Goal: Register for event/course

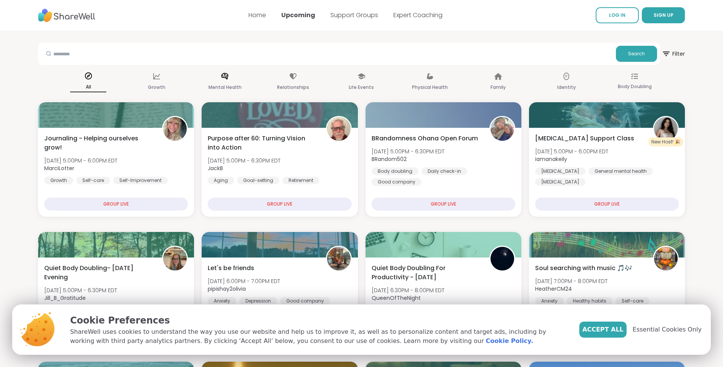
click at [214, 81] on div "Mental Health" at bounding box center [225, 82] width 36 height 28
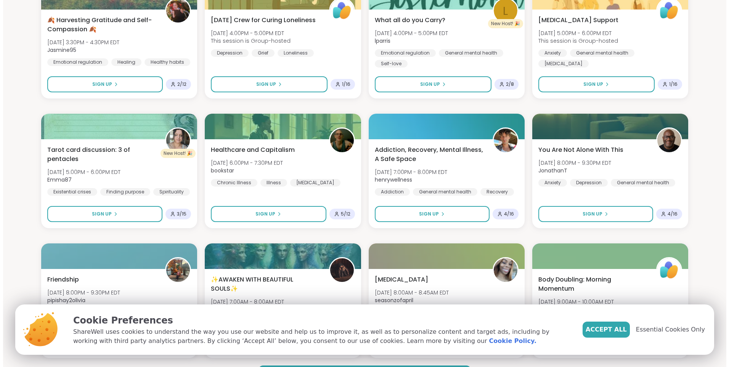
scroll to position [915, 0]
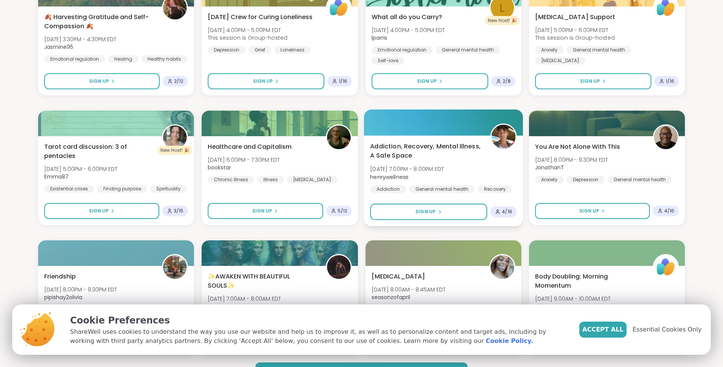
click at [444, 172] on span "[DATE] 7:00PM - 8:00PM EDT" at bounding box center [407, 169] width 74 height 8
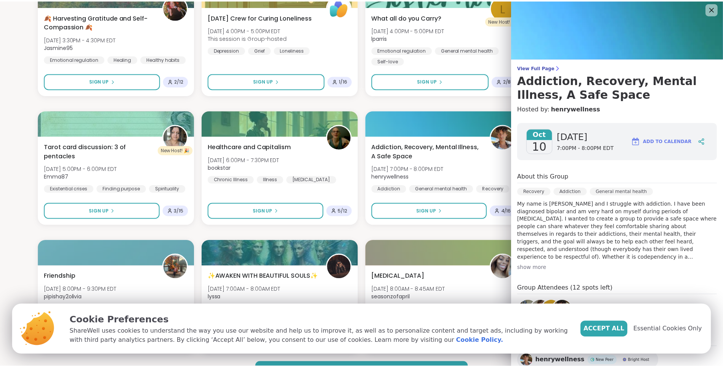
scroll to position [0, 0]
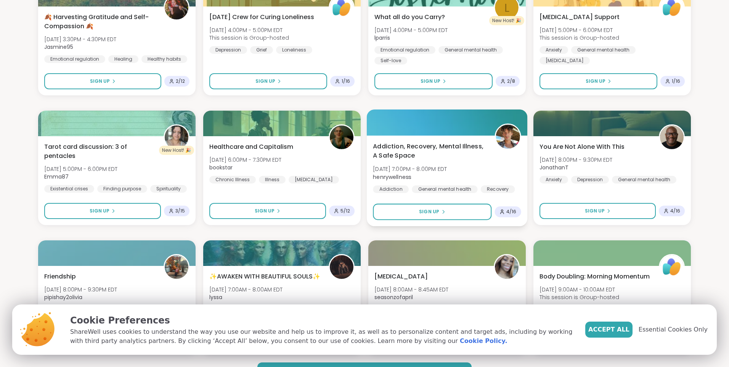
click at [472, 177] on div "Addiction, Recovery, Mental Illness, A Safe Space [DATE] 7:00PM - 8:00PM EDT he…" at bounding box center [447, 167] width 148 height 51
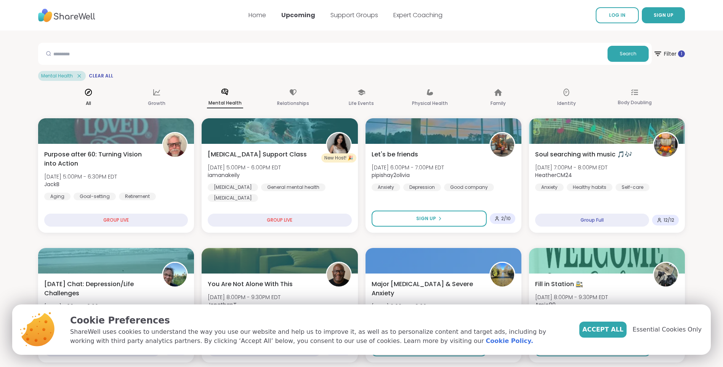
click at [84, 96] on icon at bounding box center [88, 92] width 8 height 8
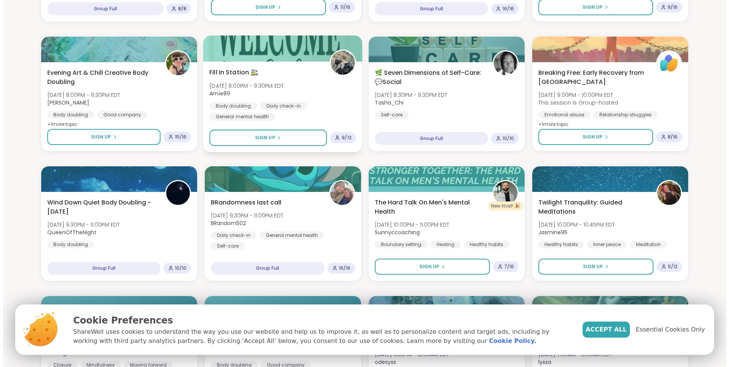
scroll to position [457, 0]
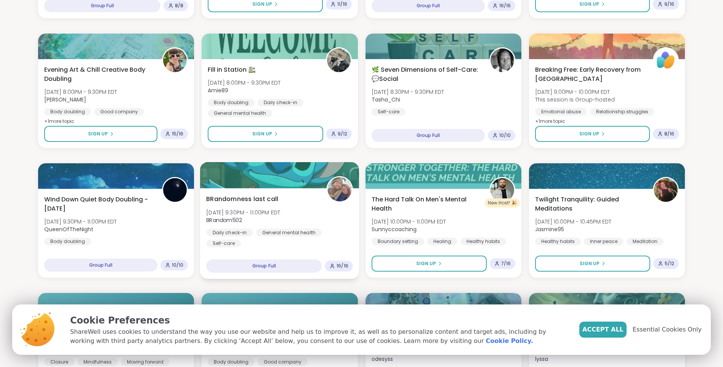
click at [285, 202] on div "BRandomness last call [DATE] 9:30PM - 11:00PM EDT BRandom502 Daily check-in Gen…" at bounding box center [279, 220] width 147 height 53
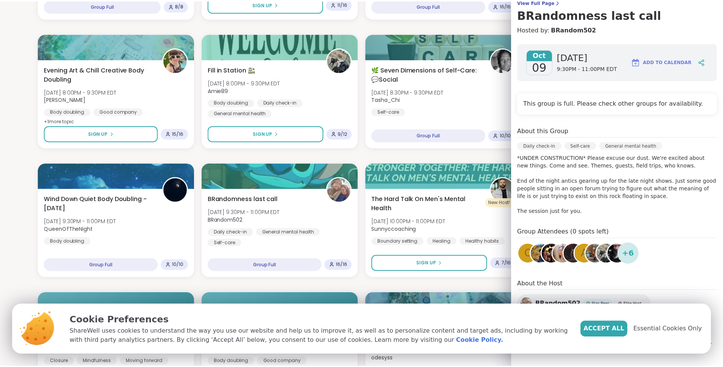
scroll to position [74, 0]
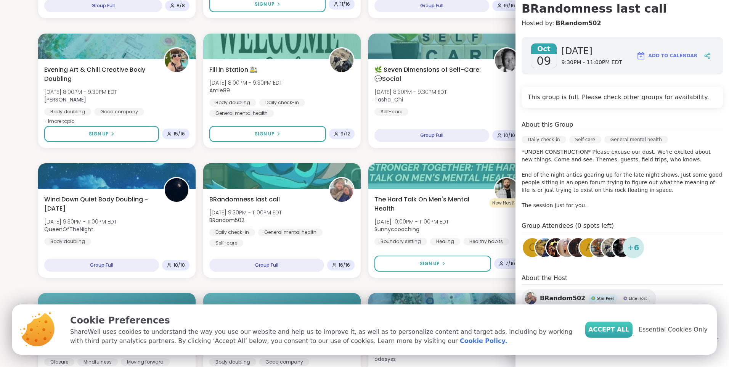
click at [614, 331] on span "Accept All" at bounding box center [608, 329] width 41 height 9
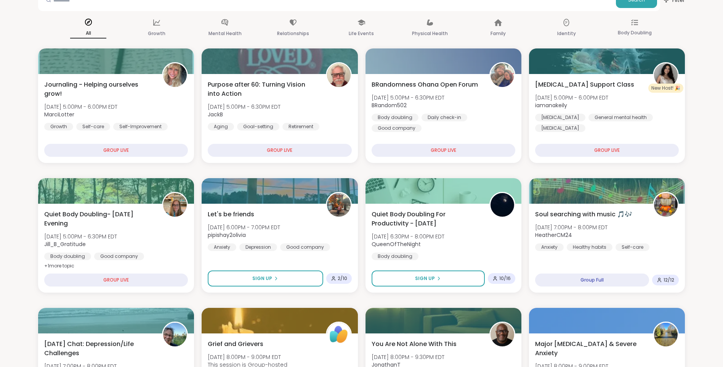
scroll to position [0, 0]
